Goal: Transaction & Acquisition: Purchase product/service

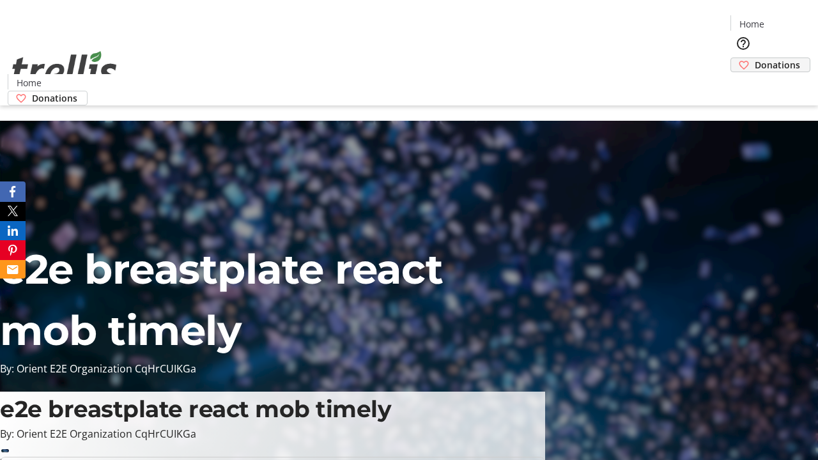
click at [755, 58] on span "Donations" at bounding box center [777, 64] width 45 height 13
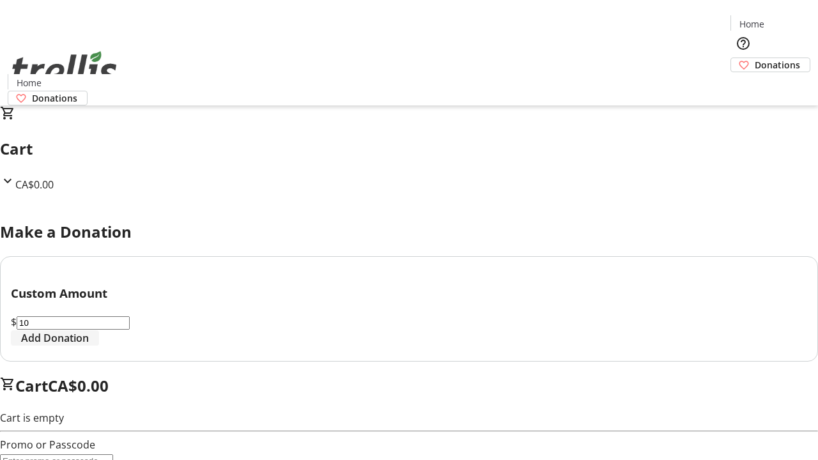
click at [89, 346] on span "Add Donation" at bounding box center [55, 337] width 68 height 15
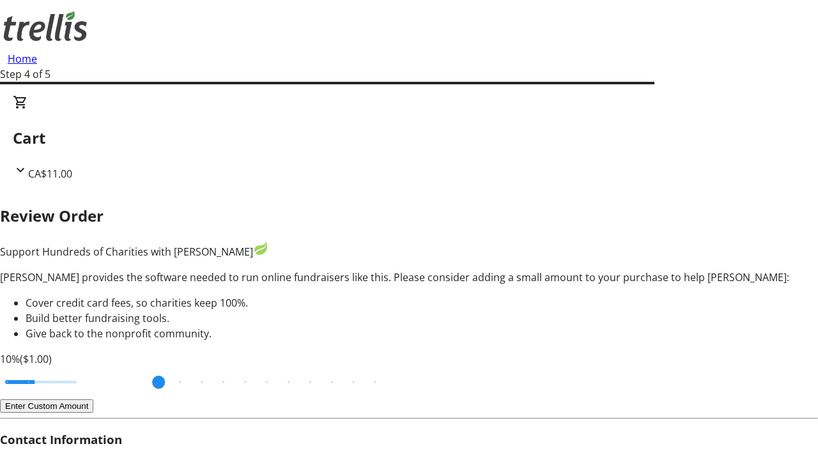
type input "3"
click at [86, 368] on input "Cover fees percentage" at bounding box center [41, 382] width 98 height 28
